Goal: Task Accomplishment & Management: Manage account settings

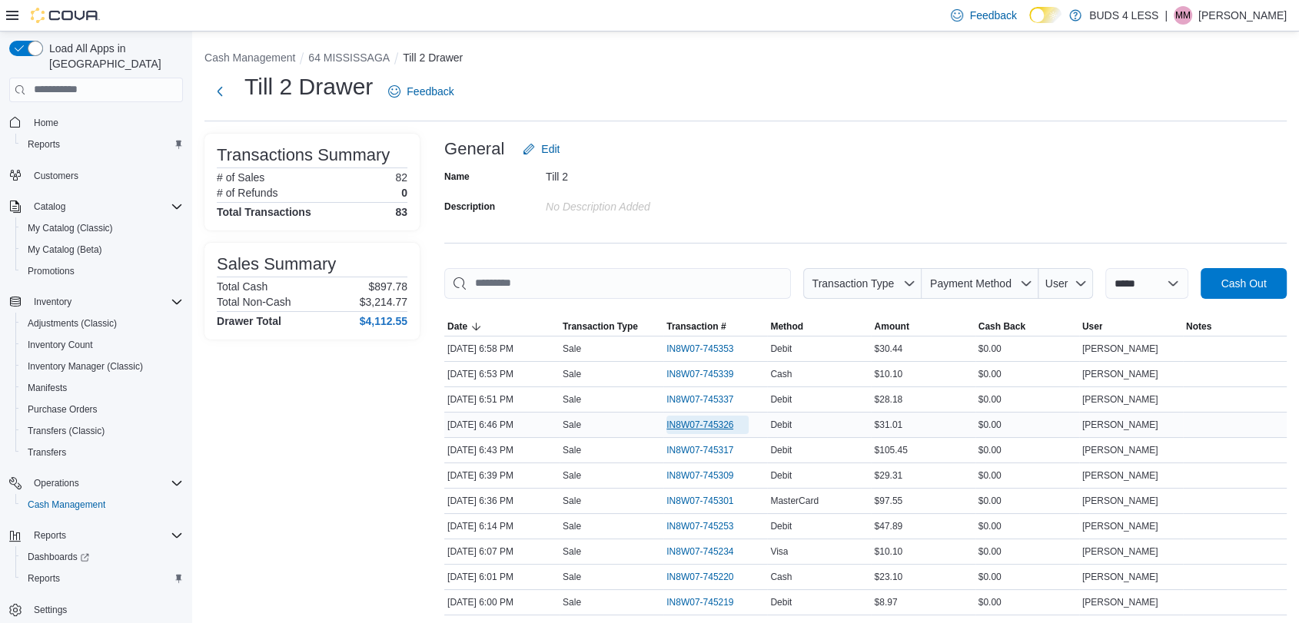
click at [723, 423] on span "IN8W07-745326" at bounding box center [699, 425] width 67 height 12
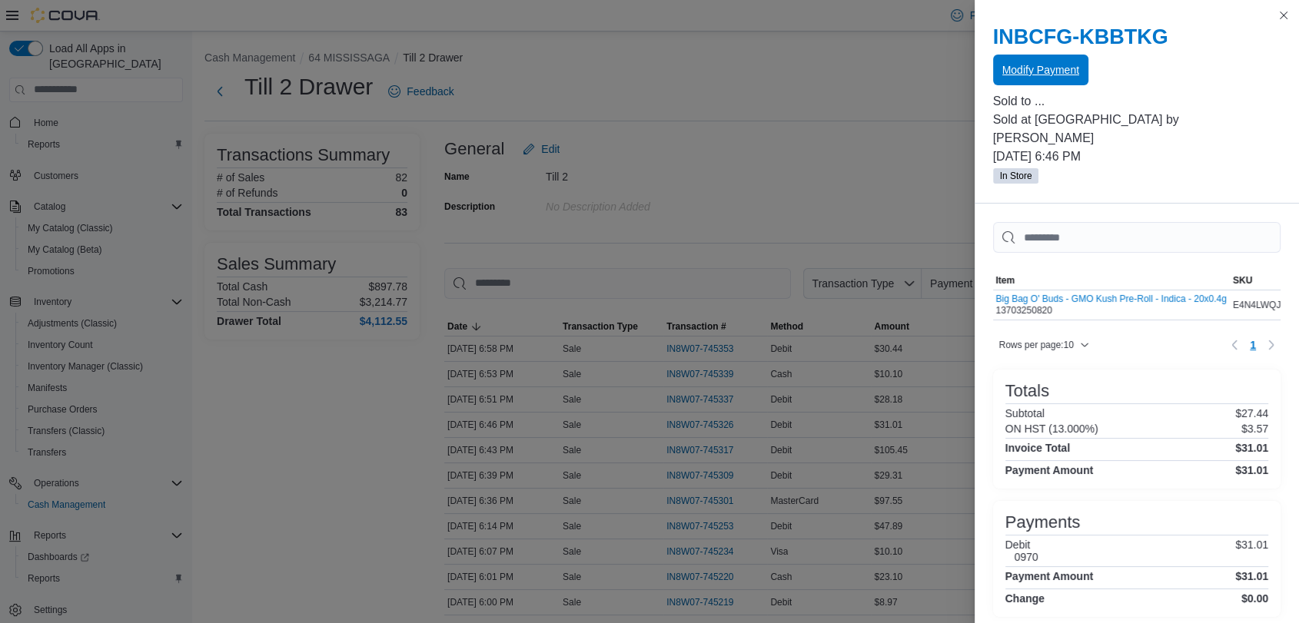
click at [1020, 64] on span "Modify Payment" at bounding box center [1040, 69] width 77 height 15
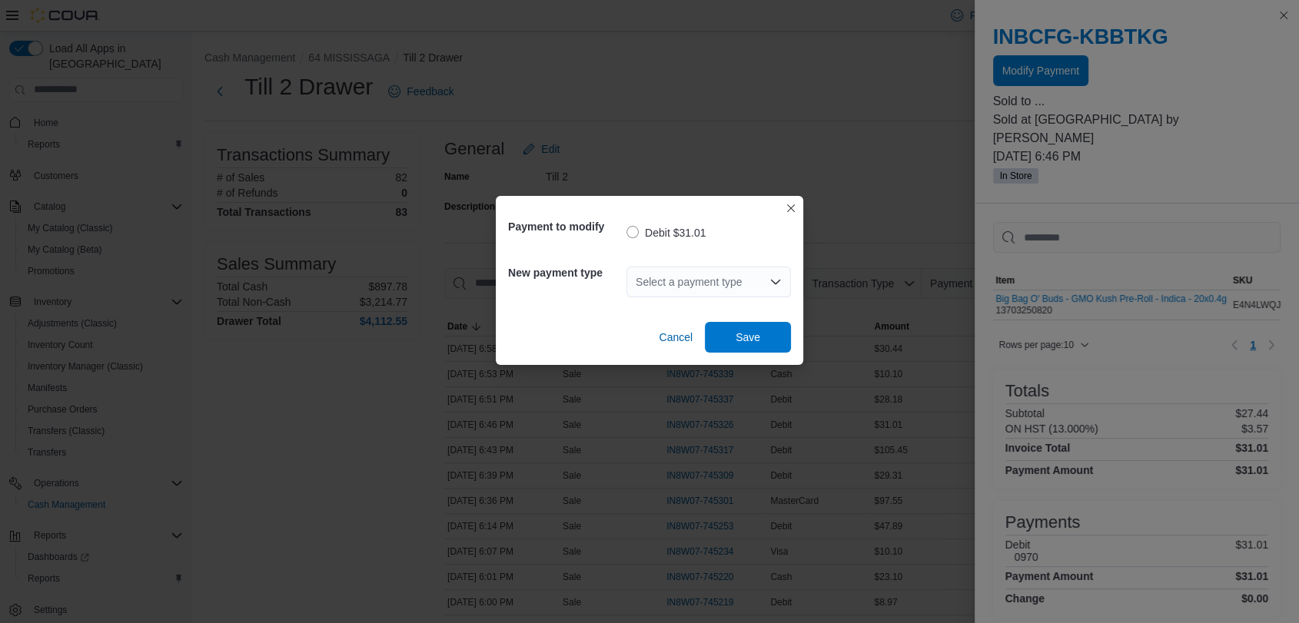
click at [656, 278] on div "Select a payment type" at bounding box center [708, 282] width 164 height 31
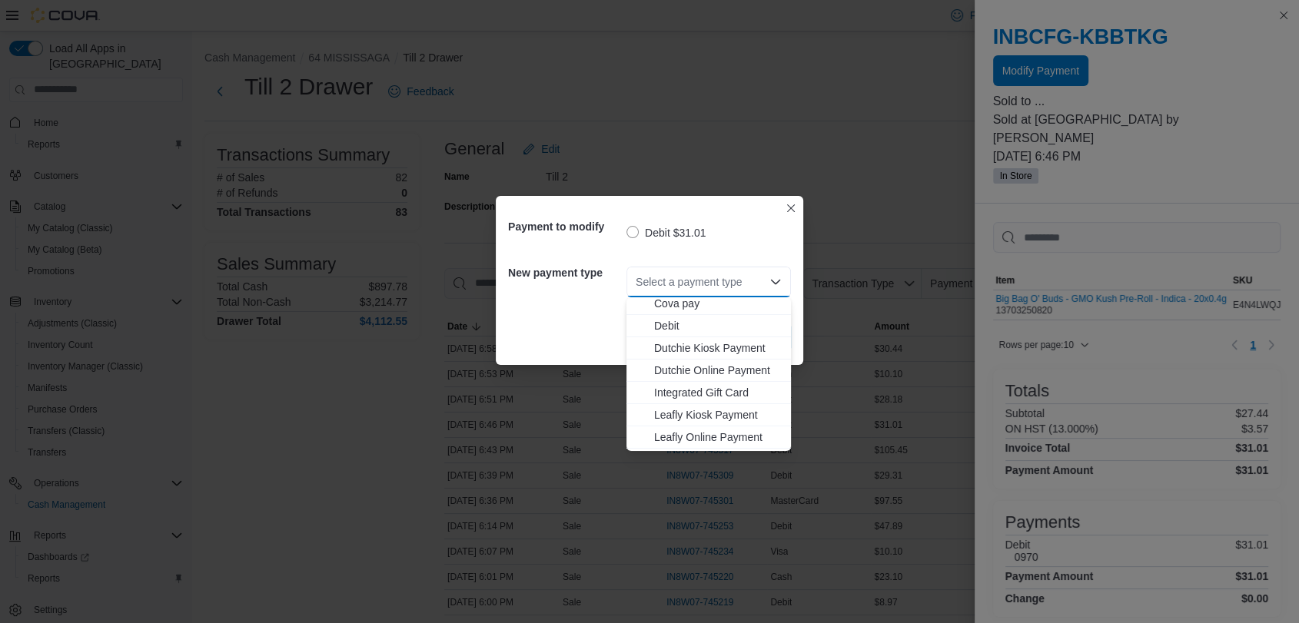
scroll to position [171, 0]
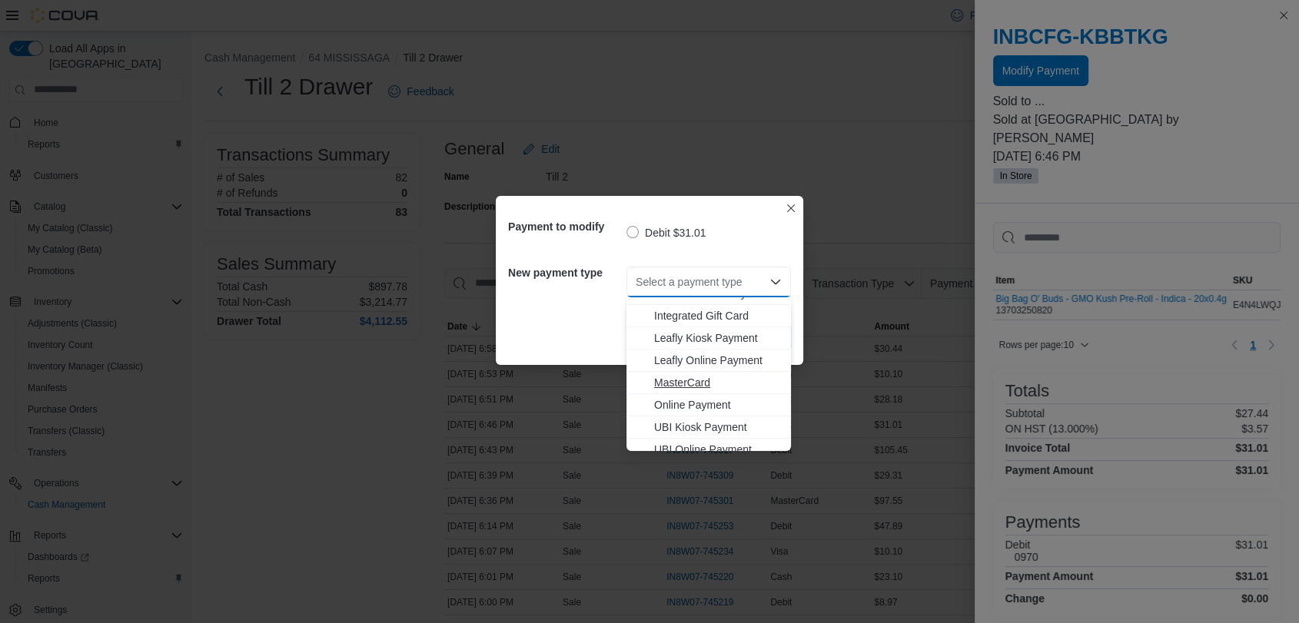
click at [675, 380] on span "MasterCard" at bounding box center [718, 382] width 128 height 15
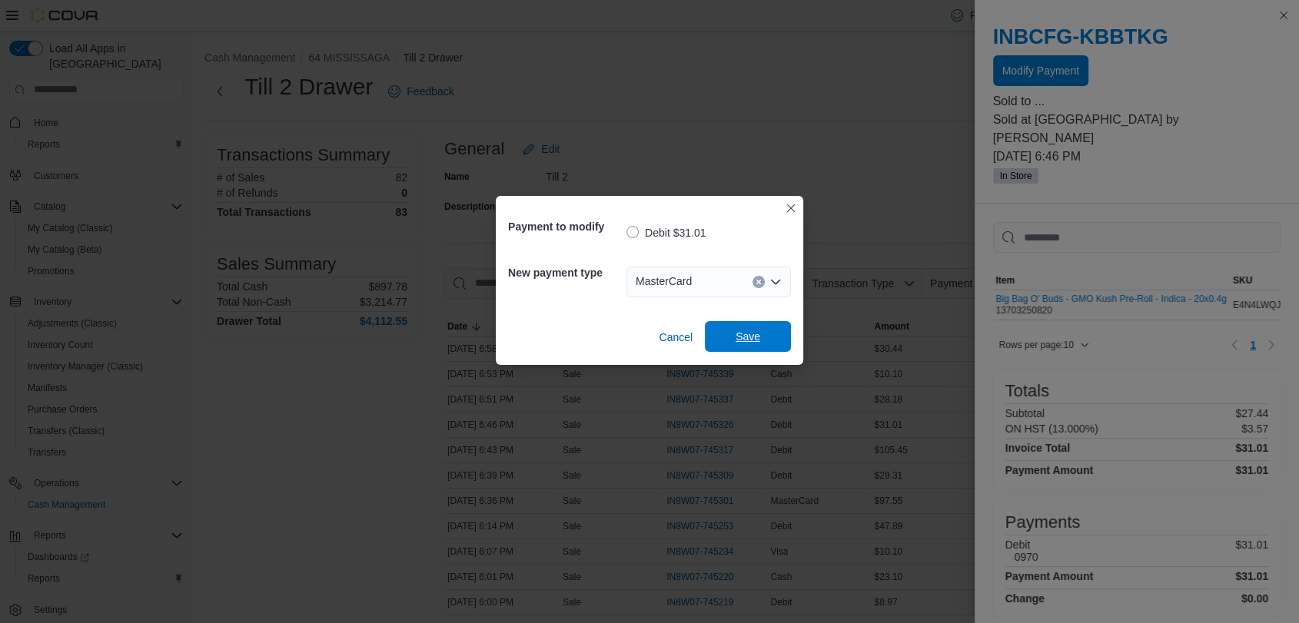
click at [746, 340] on span "Save" at bounding box center [748, 336] width 25 height 15
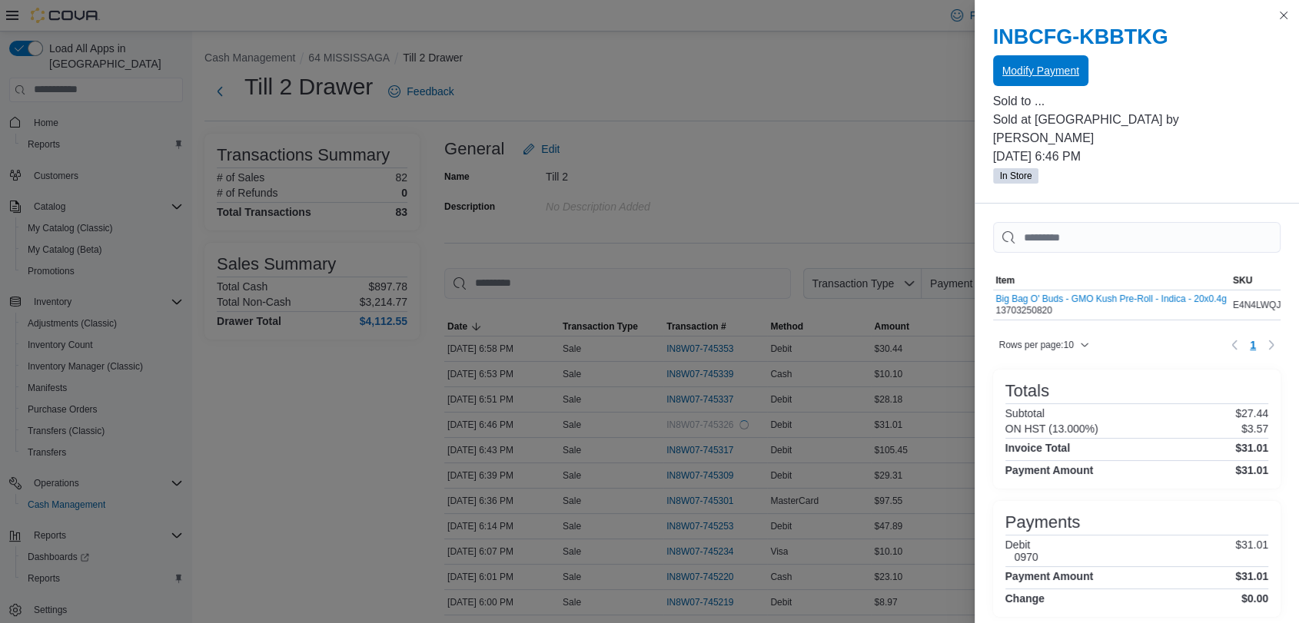
scroll to position [0, 0]
click at [1281, 13] on button "Close this dialog" at bounding box center [1283, 14] width 18 height 18
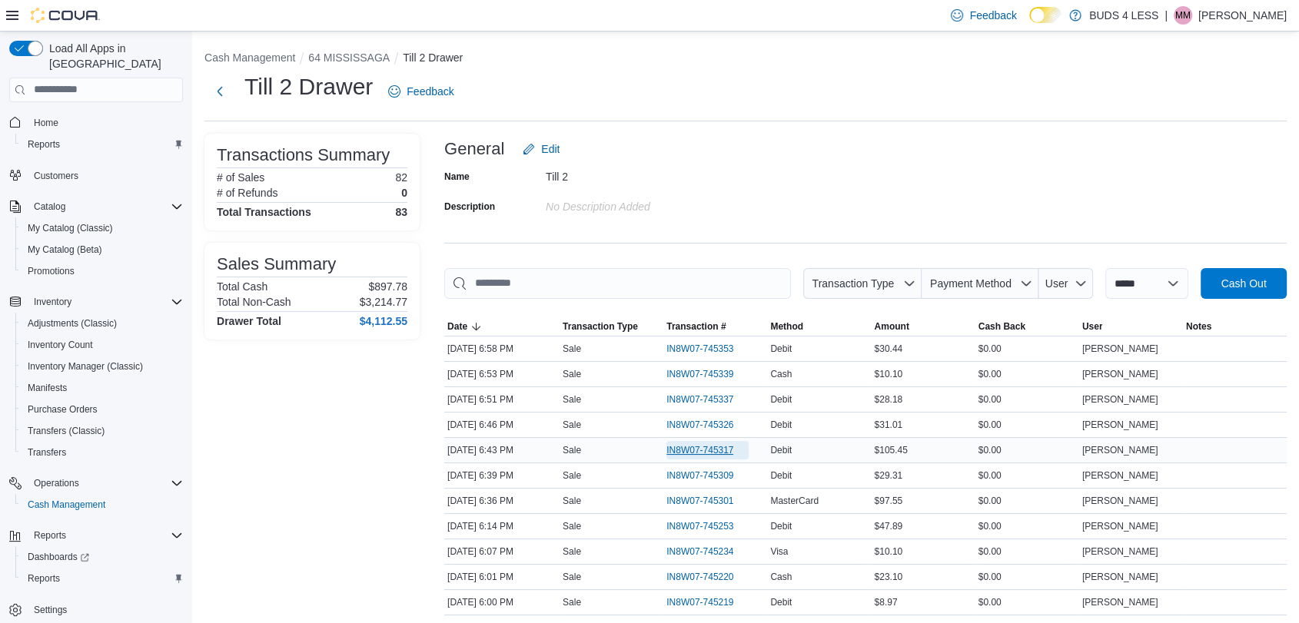
click at [705, 450] on span "IN8W07-745317" at bounding box center [699, 450] width 67 height 12
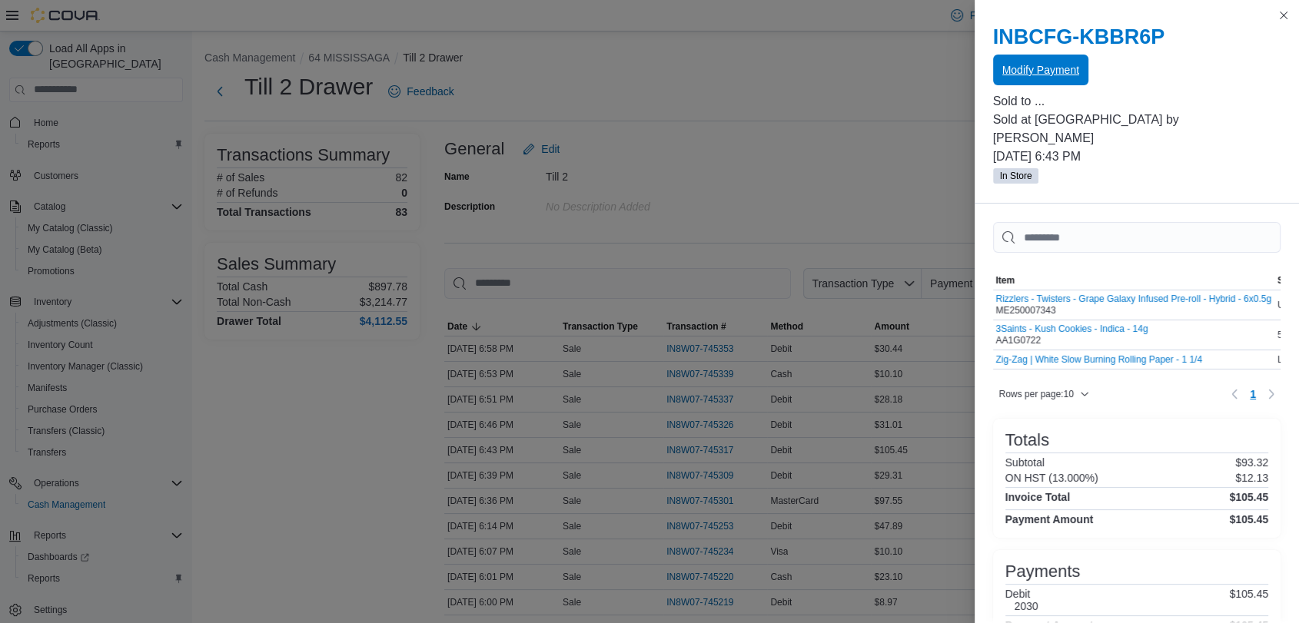
click at [1049, 66] on span "Modify Payment" at bounding box center [1040, 69] width 77 height 15
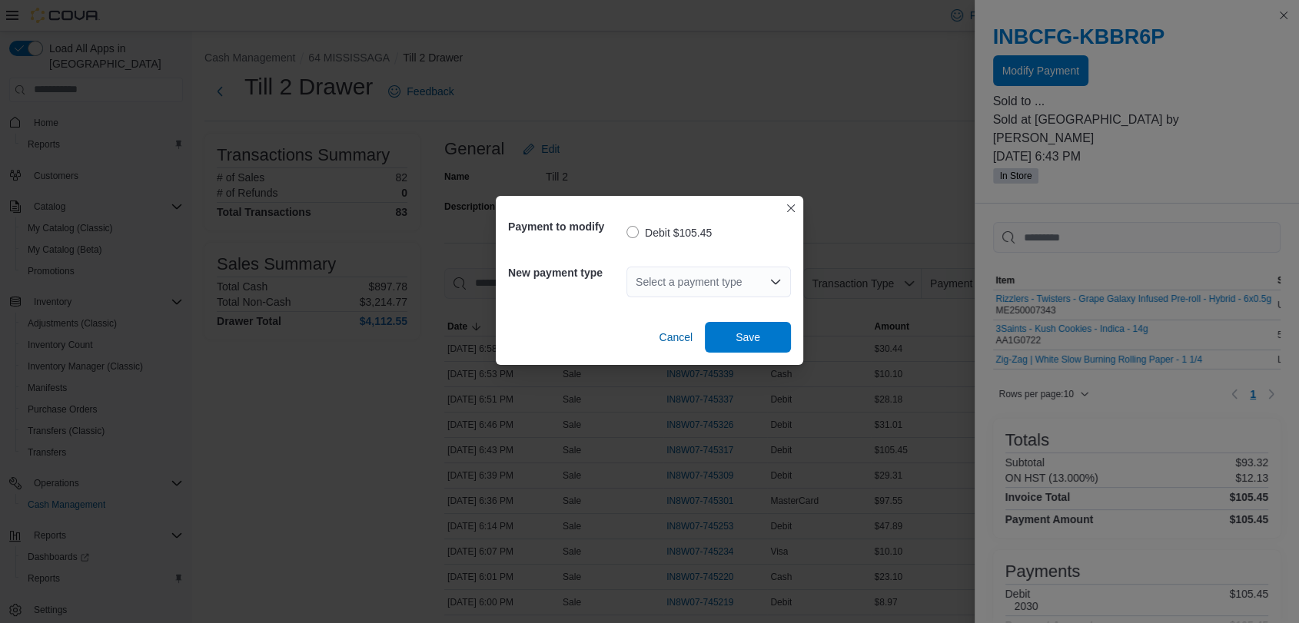
click at [680, 284] on div "Select a payment type" at bounding box center [708, 282] width 164 height 31
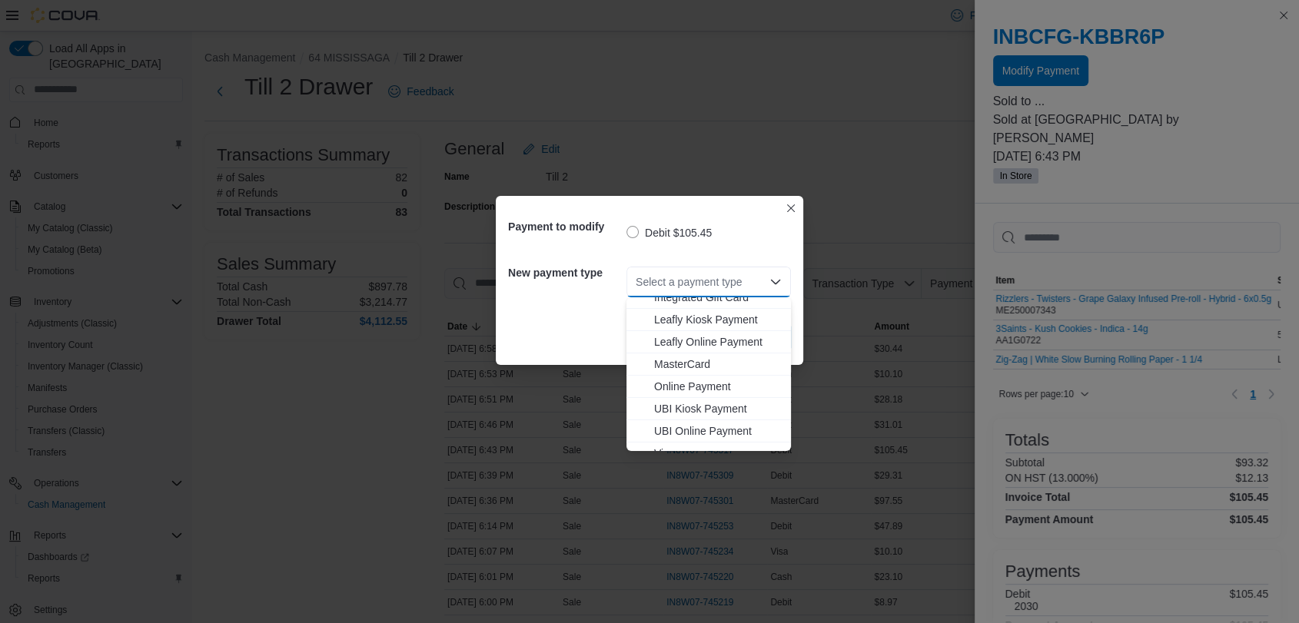
scroll to position [203, 0]
click at [670, 440] on span "Visa" at bounding box center [718, 439] width 128 height 15
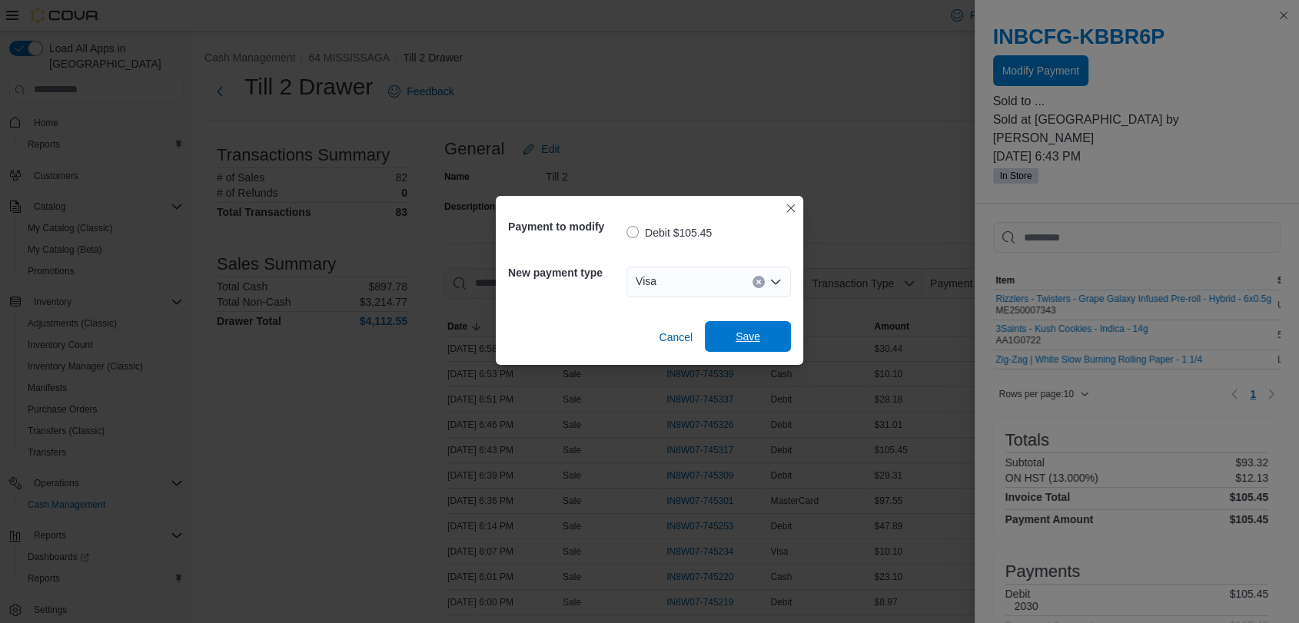
click at [763, 328] on span "Save" at bounding box center [748, 336] width 68 height 31
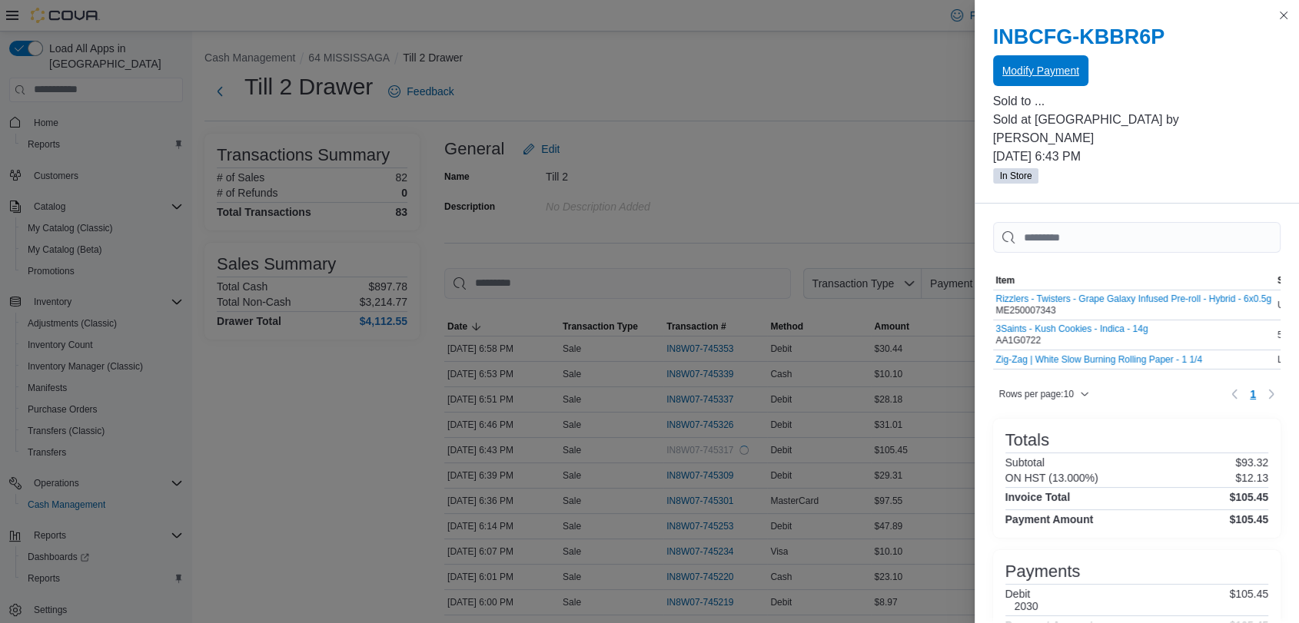
scroll to position [0, 0]
click at [1281, 13] on button "Close this dialog" at bounding box center [1283, 14] width 18 height 18
